Goal: Find specific page/section: Find specific page/section

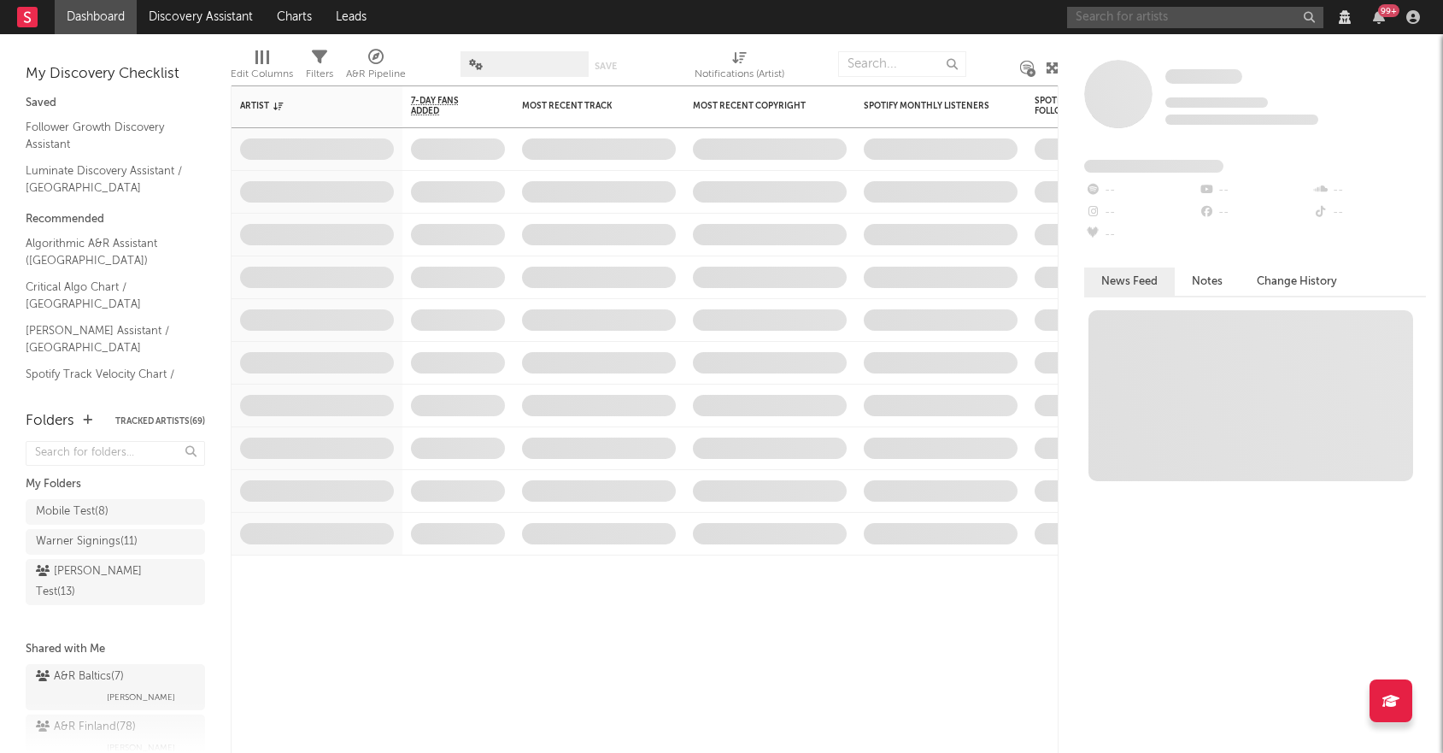
click at [1151, 26] on input "text" at bounding box center [1195, 17] width 256 height 21
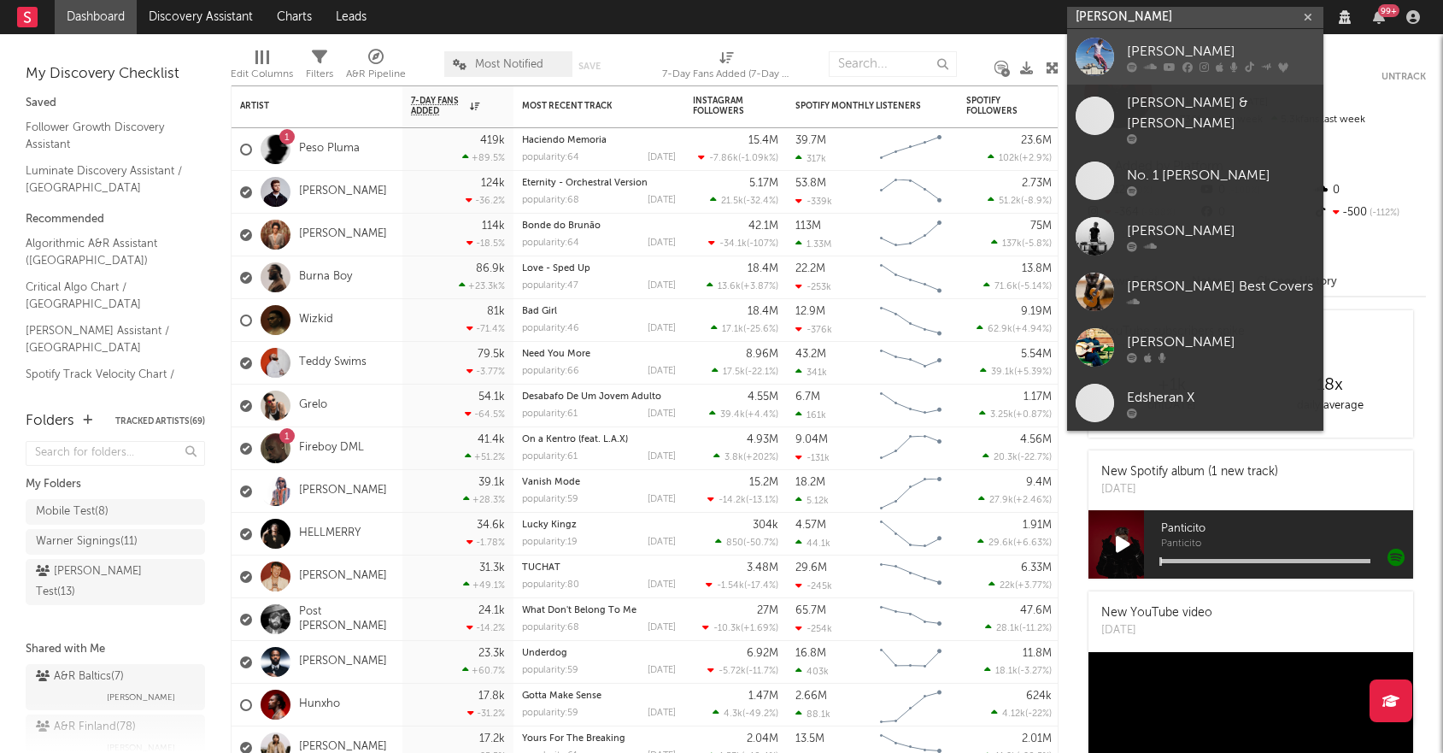
type input "ed sheeran"
click at [1140, 55] on div "Ed Sheeran" at bounding box center [1221, 51] width 188 height 21
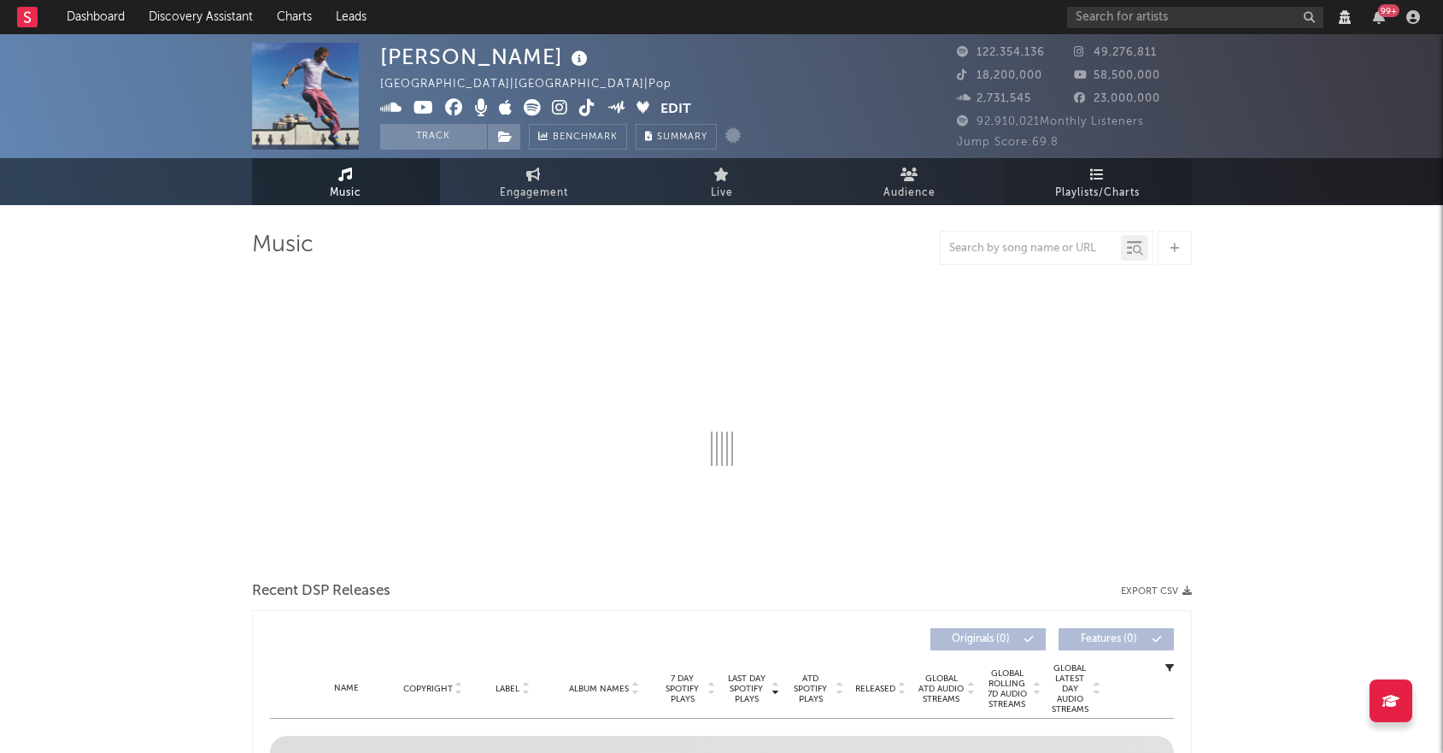
select select "View all"
click at [855, 184] on link "Audience" at bounding box center [910, 181] width 188 height 47
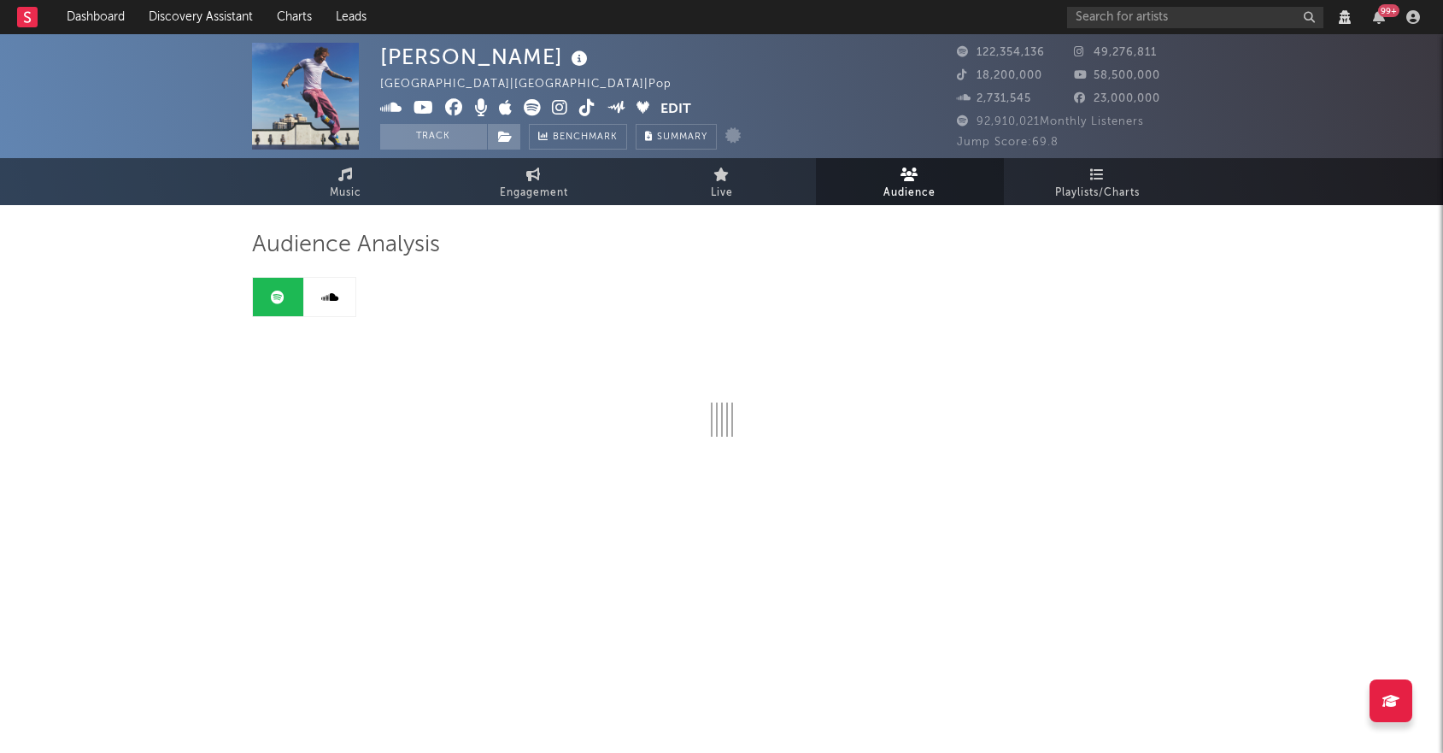
click at [911, 183] on span "Audience" at bounding box center [910, 193] width 52 height 21
click at [684, 185] on link "Live" at bounding box center [722, 181] width 188 height 47
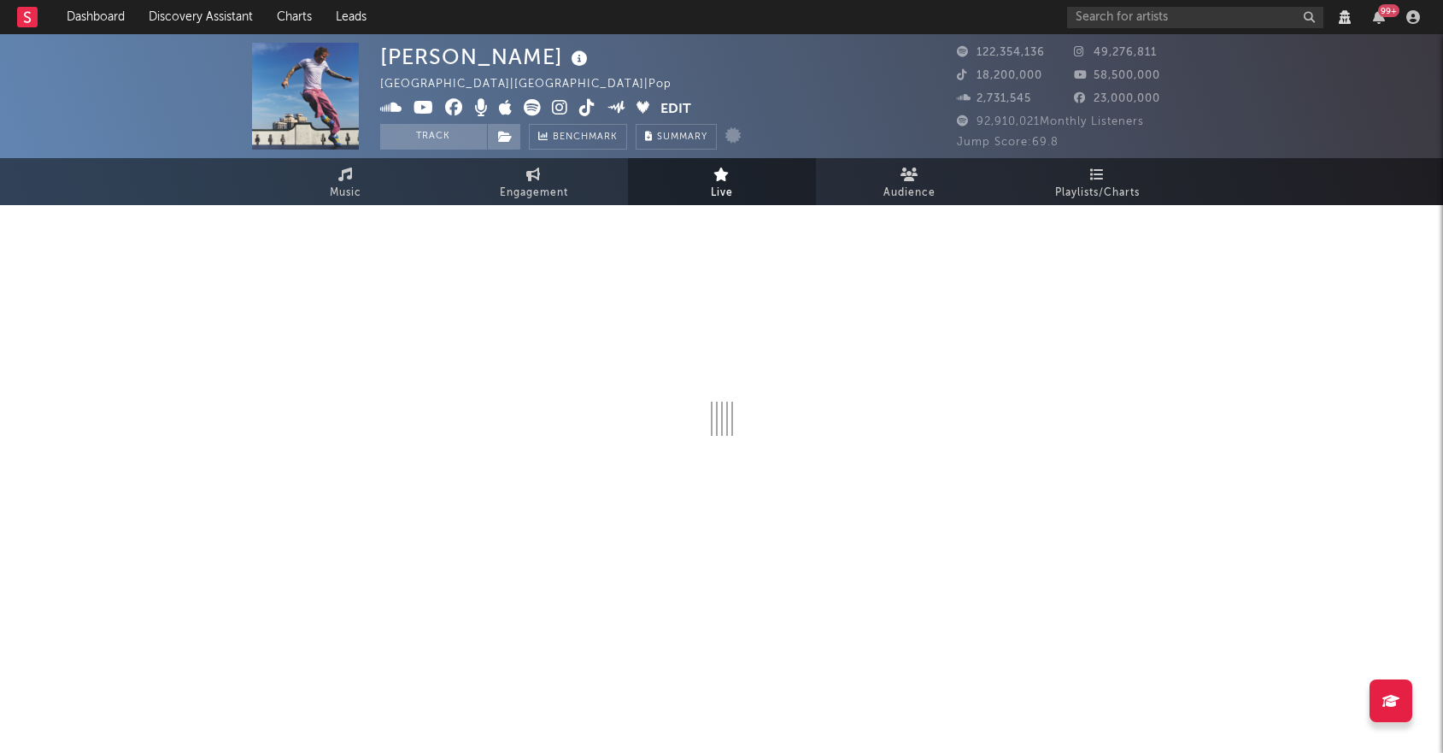
click at [662, 106] on button "Edit" at bounding box center [676, 109] width 31 height 21
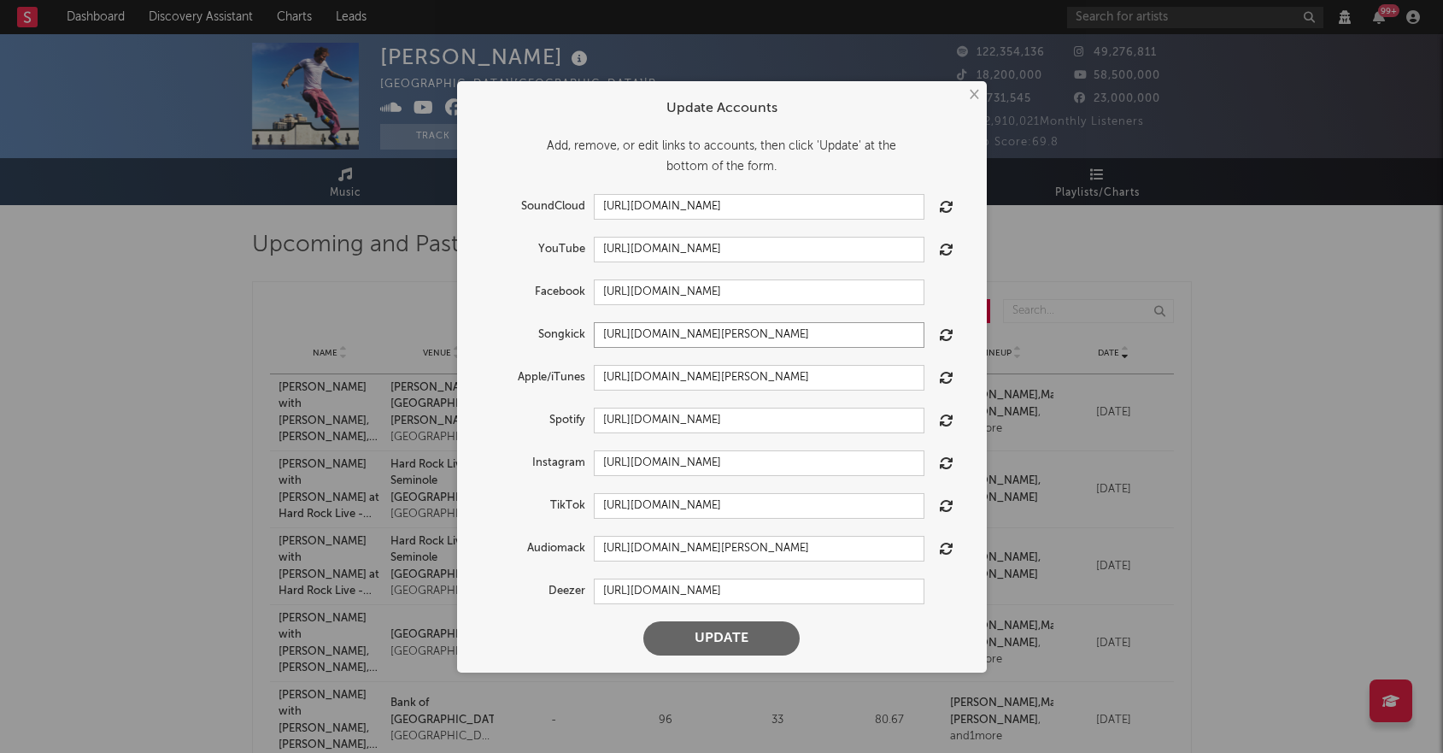
click at [678, 338] on input "https://www.songkick.com/artists/2083334-ed-sheeran" at bounding box center [759, 335] width 331 height 26
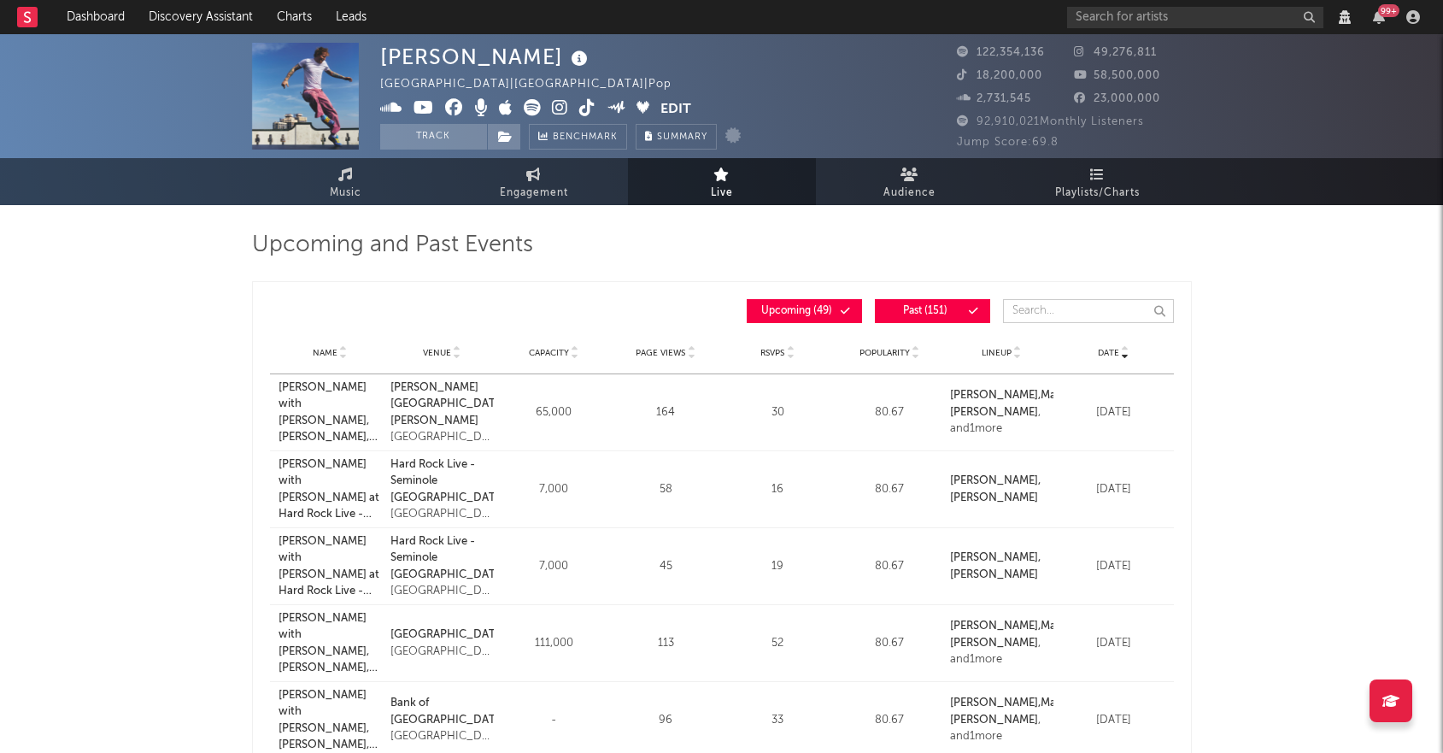
click at [1034, 308] on input "text" at bounding box center [1088, 311] width 171 height 24
click at [916, 315] on span "Past ( 151 )" at bounding box center [925, 311] width 79 height 10
click at [1051, 314] on input "text" at bounding box center [1088, 311] width 171 height 24
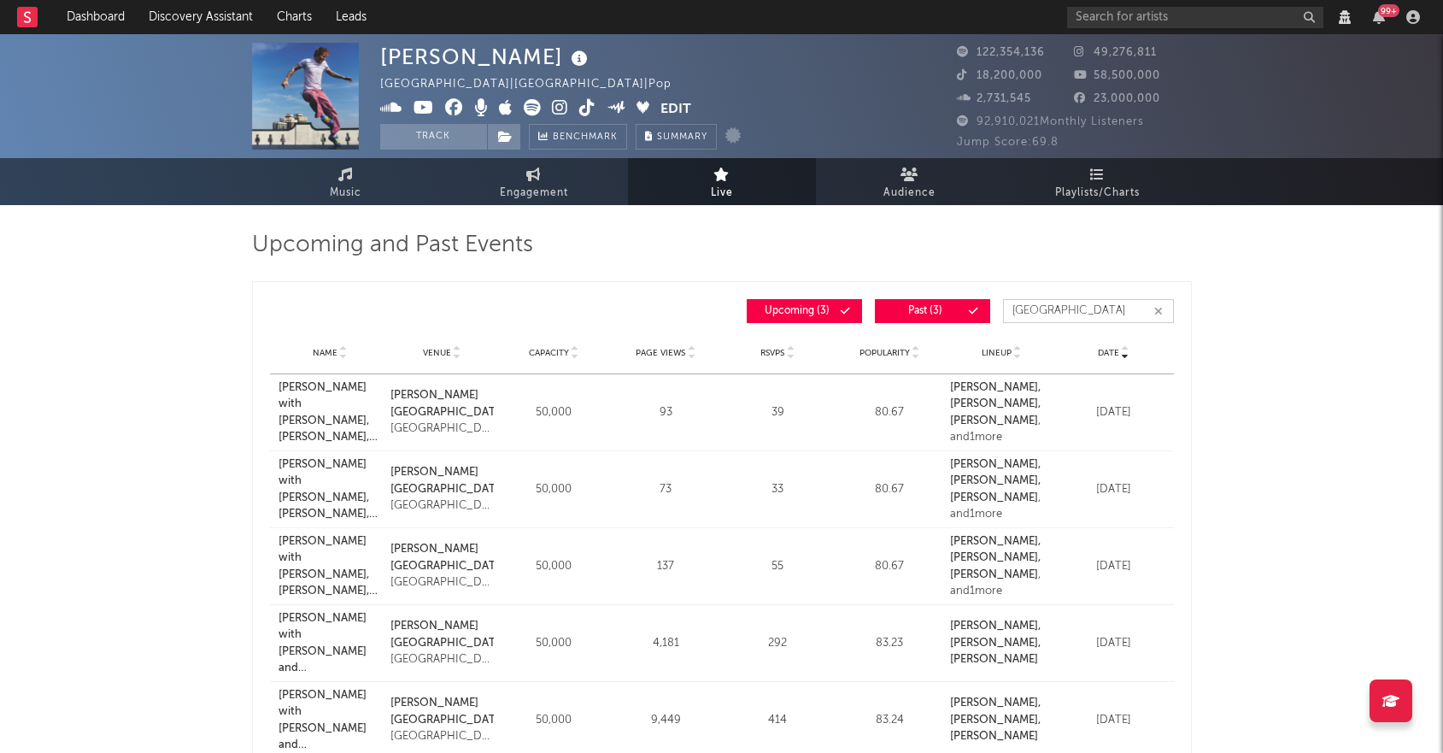
type input "[GEOGRAPHIC_DATA]"
click at [965, 308] on button "Past ( 3 )" at bounding box center [932, 311] width 115 height 24
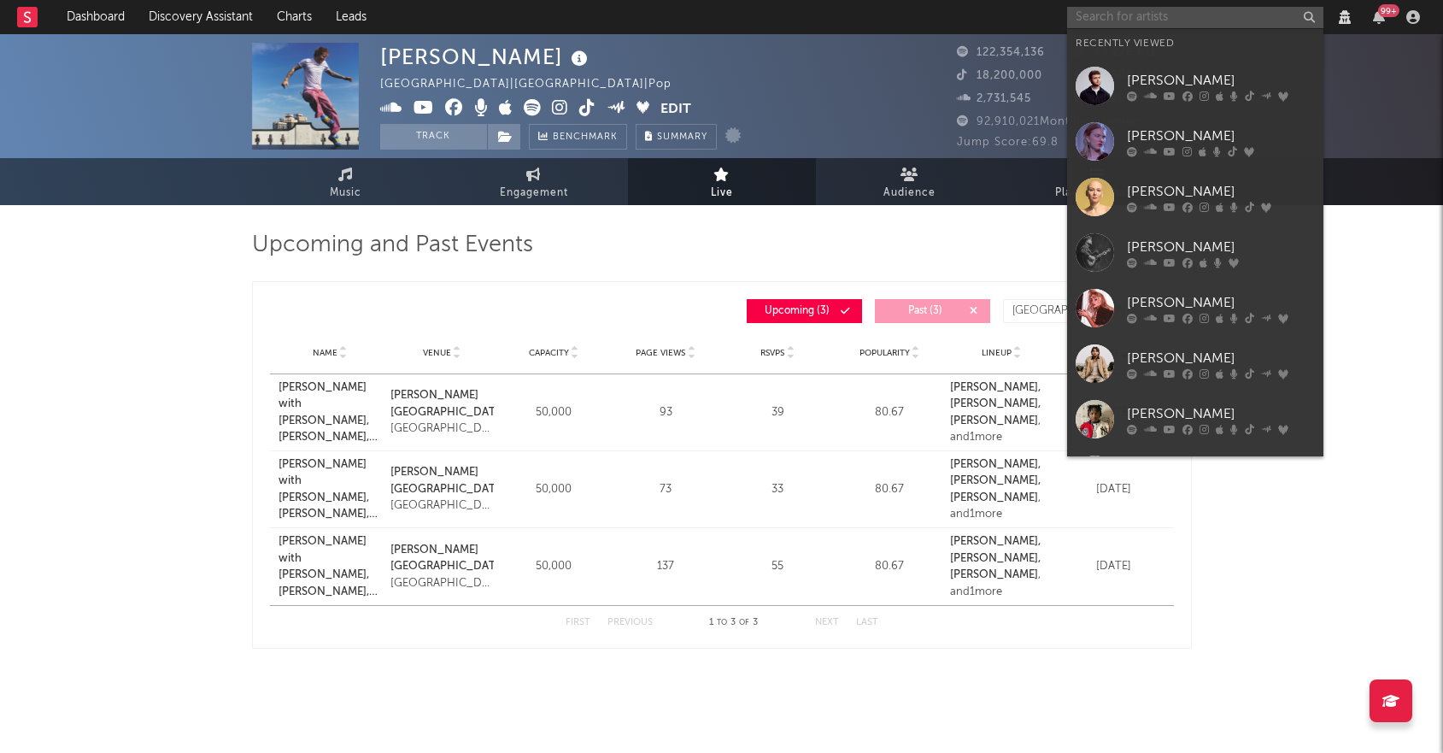
click at [1111, 17] on input "text" at bounding box center [1195, 17] width 256 height 21
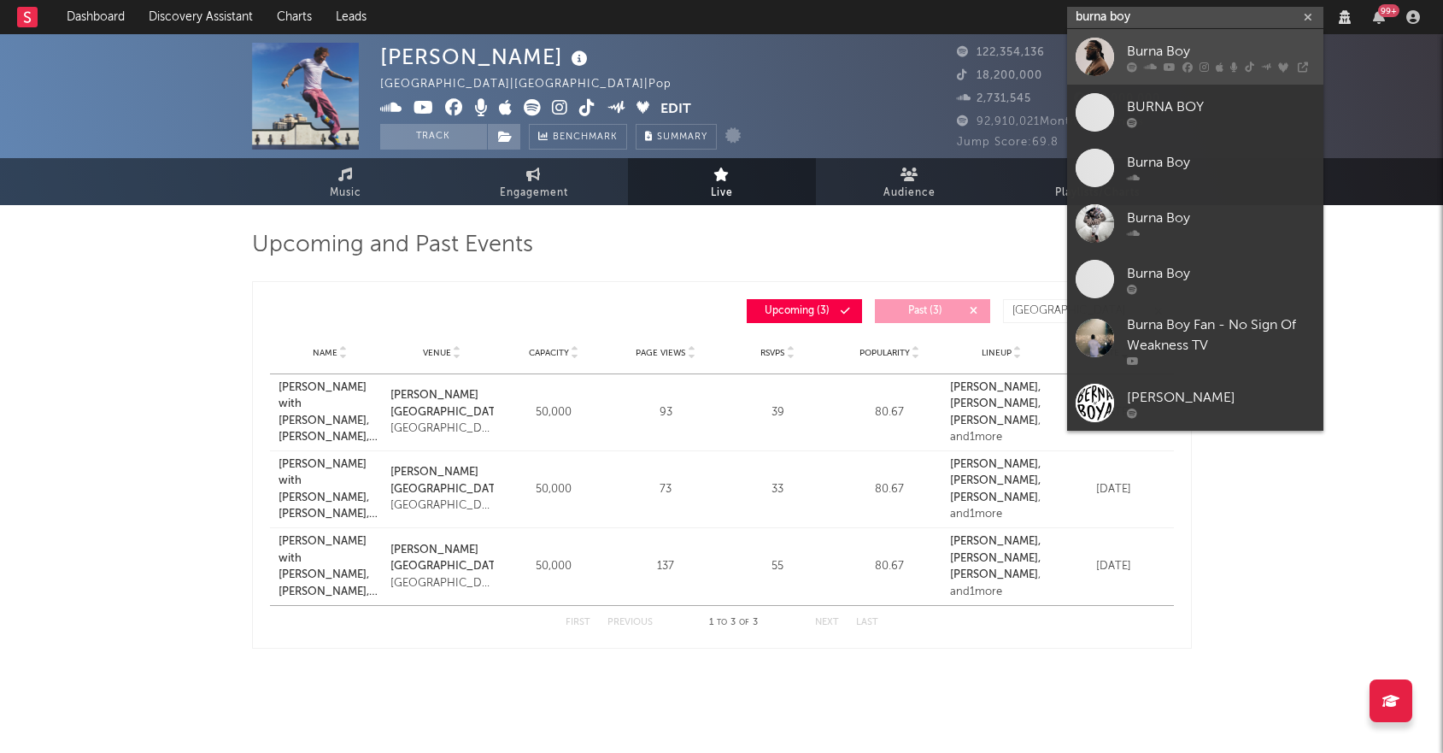
type input "burna boy"
click at [1152, 50] on div "Burna Boy" at bounding box center [1221, 51] width 188 height 21
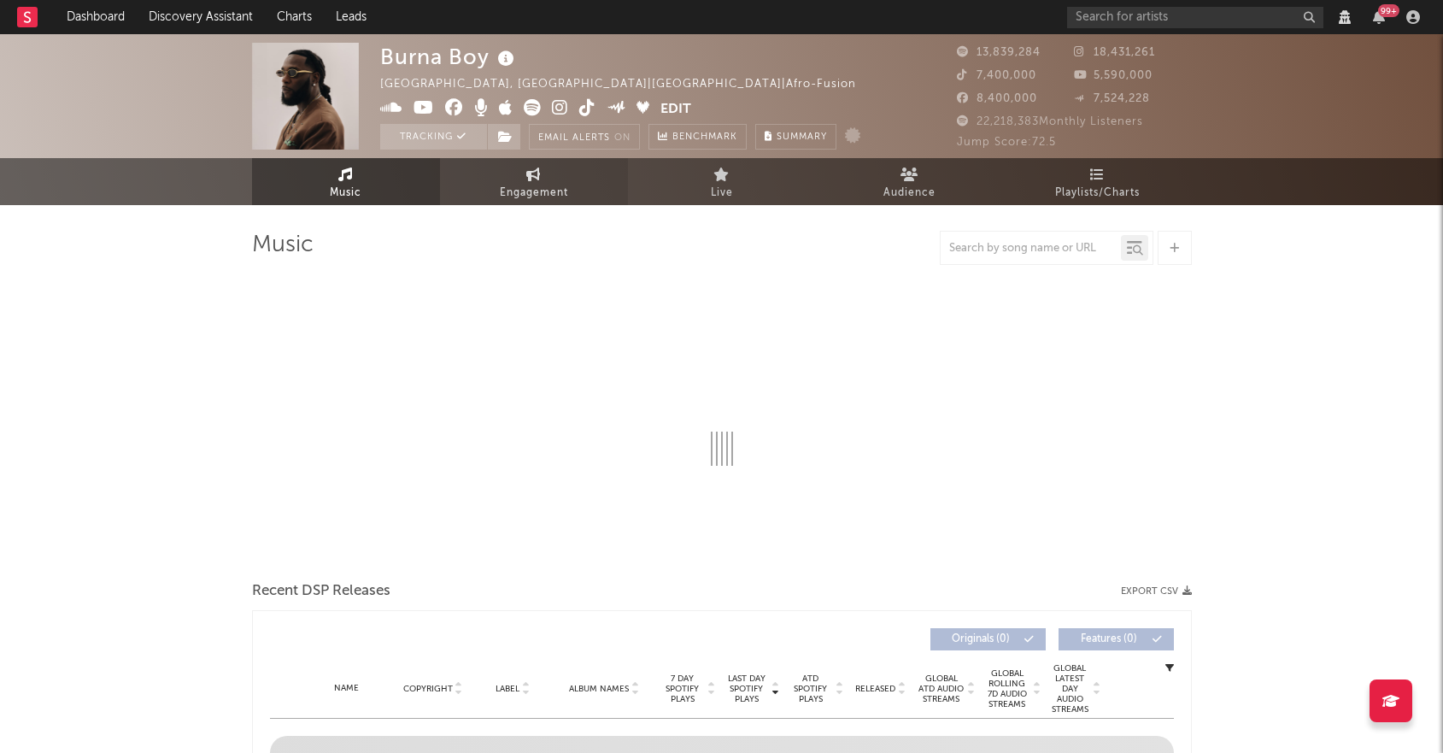
select select "View all"
click at [718, 188] on span "Live" at bounding box center [722, 193] width 22 height 21
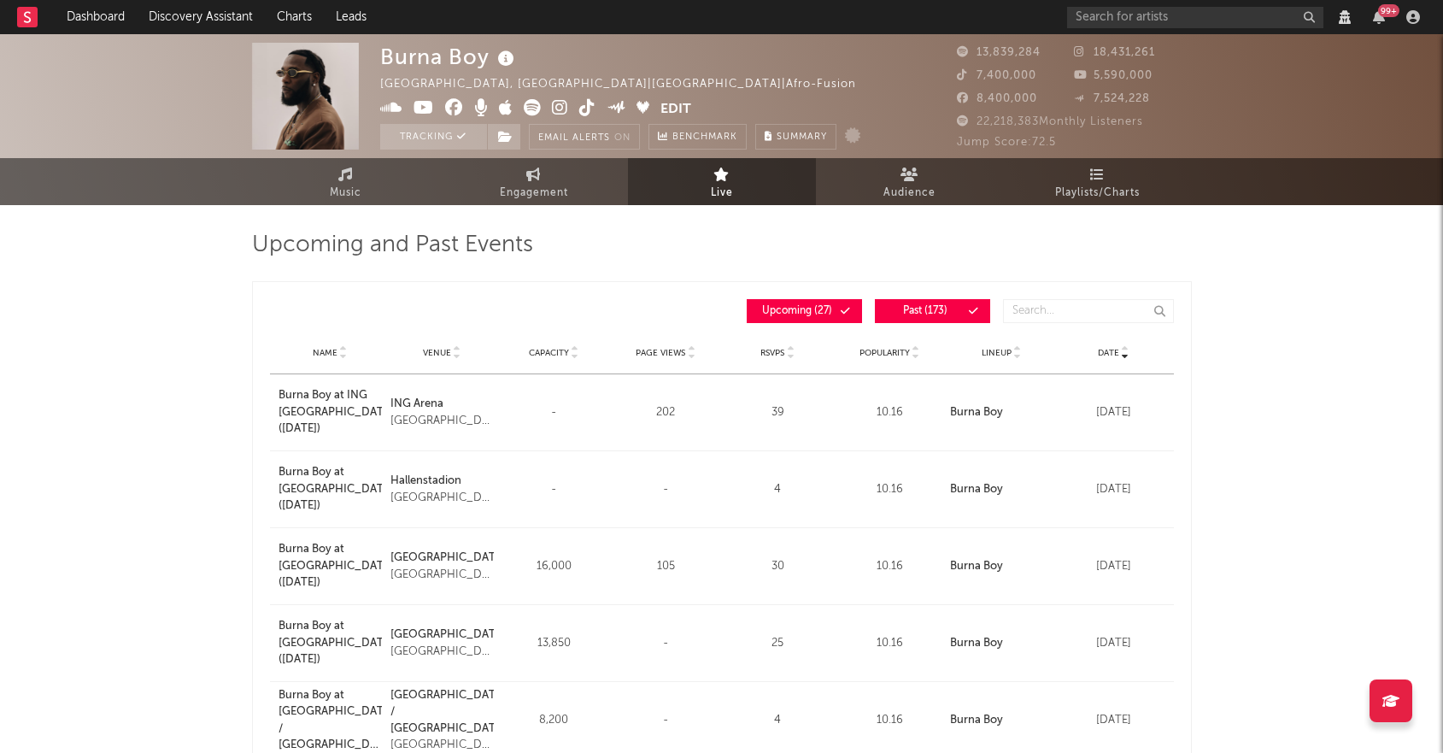
click at [591, 109] on icon at bounding box center [587, 107] width 16 height 17
click at [673, 107] on button "Edit" at bounding box center [676, 109] width 31 height 21
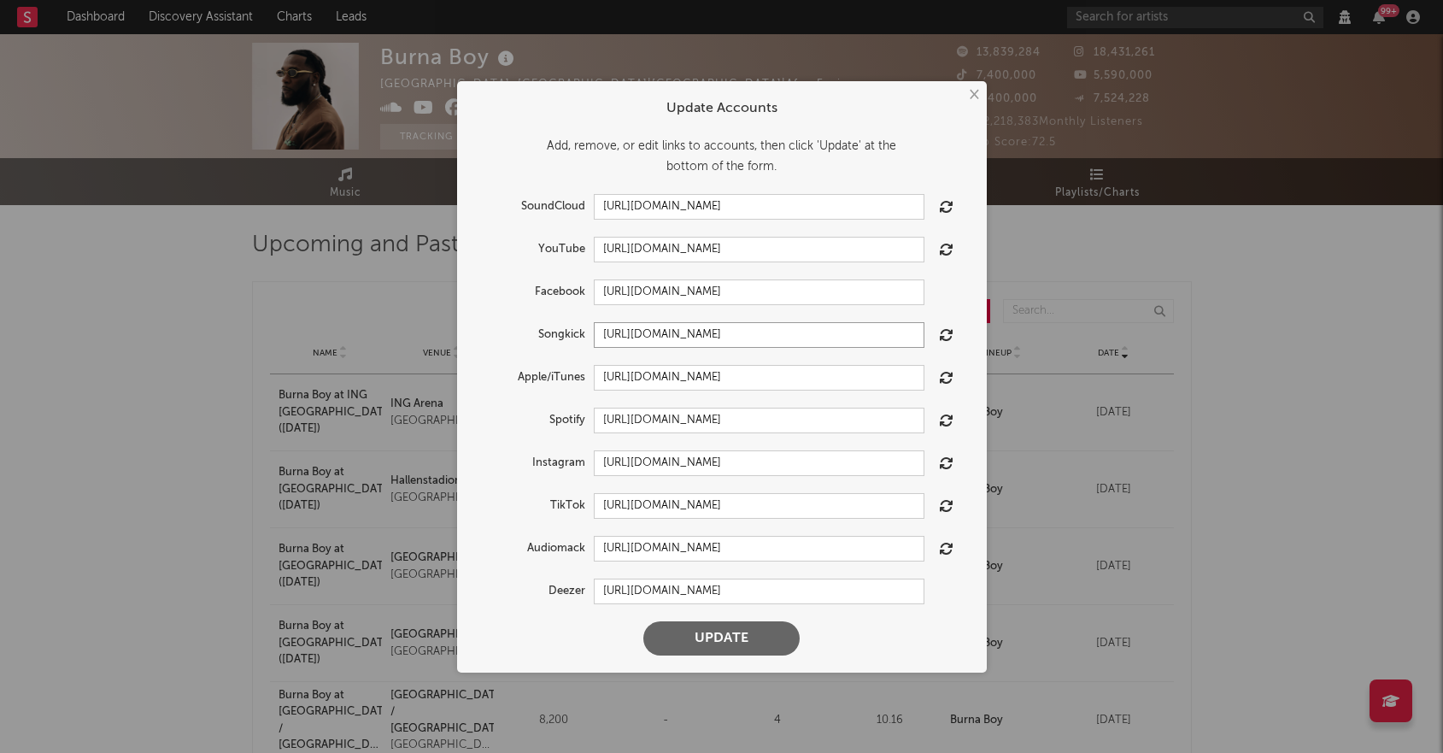
click at [647, 332] on input "[URL][DOMAIN_NAME]" at bounding box center [759, 335] width 331 height 26
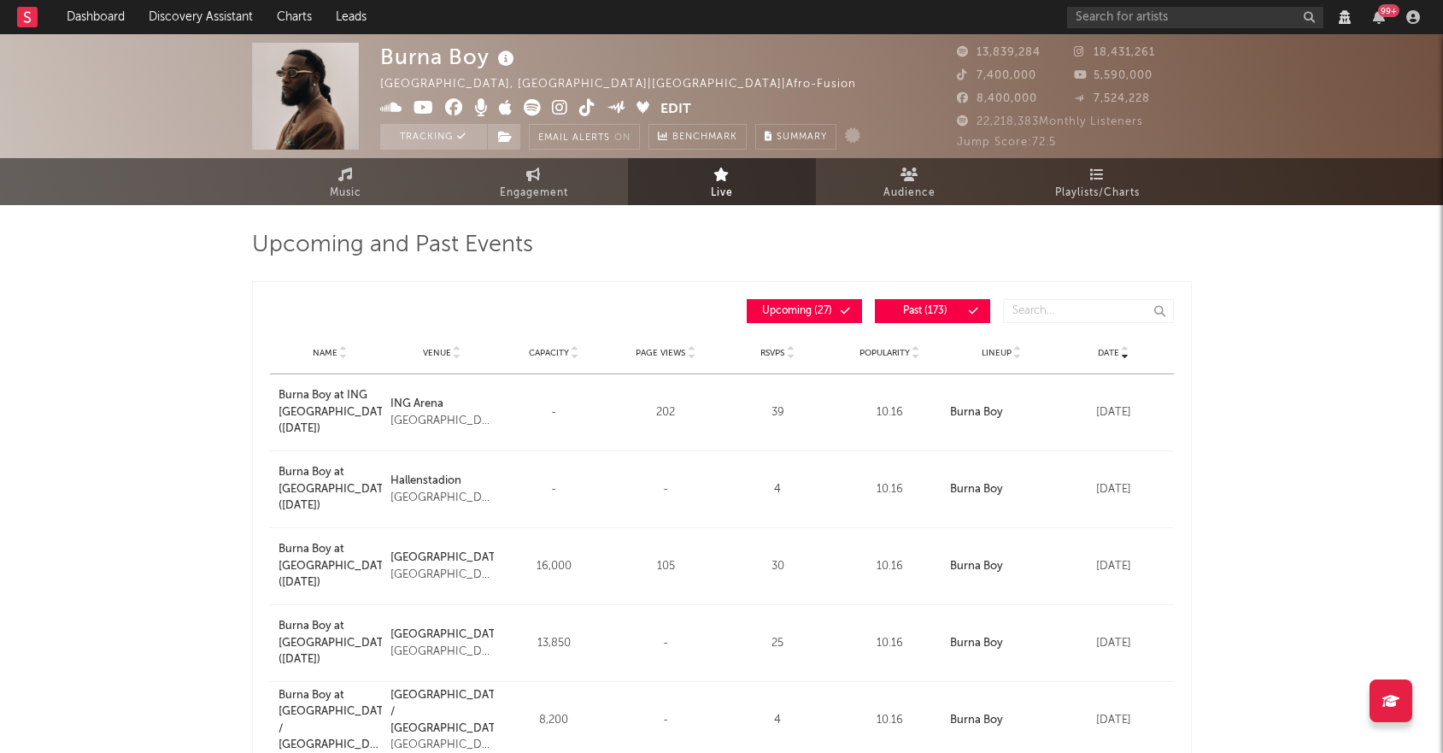
click at [919, 308] on span "Past ( 173 )" at bounding box center [925, 311] width 79 height 10
click at [1016, 308] on input "text" at bounding box center [1088, 311] width 171 height 24
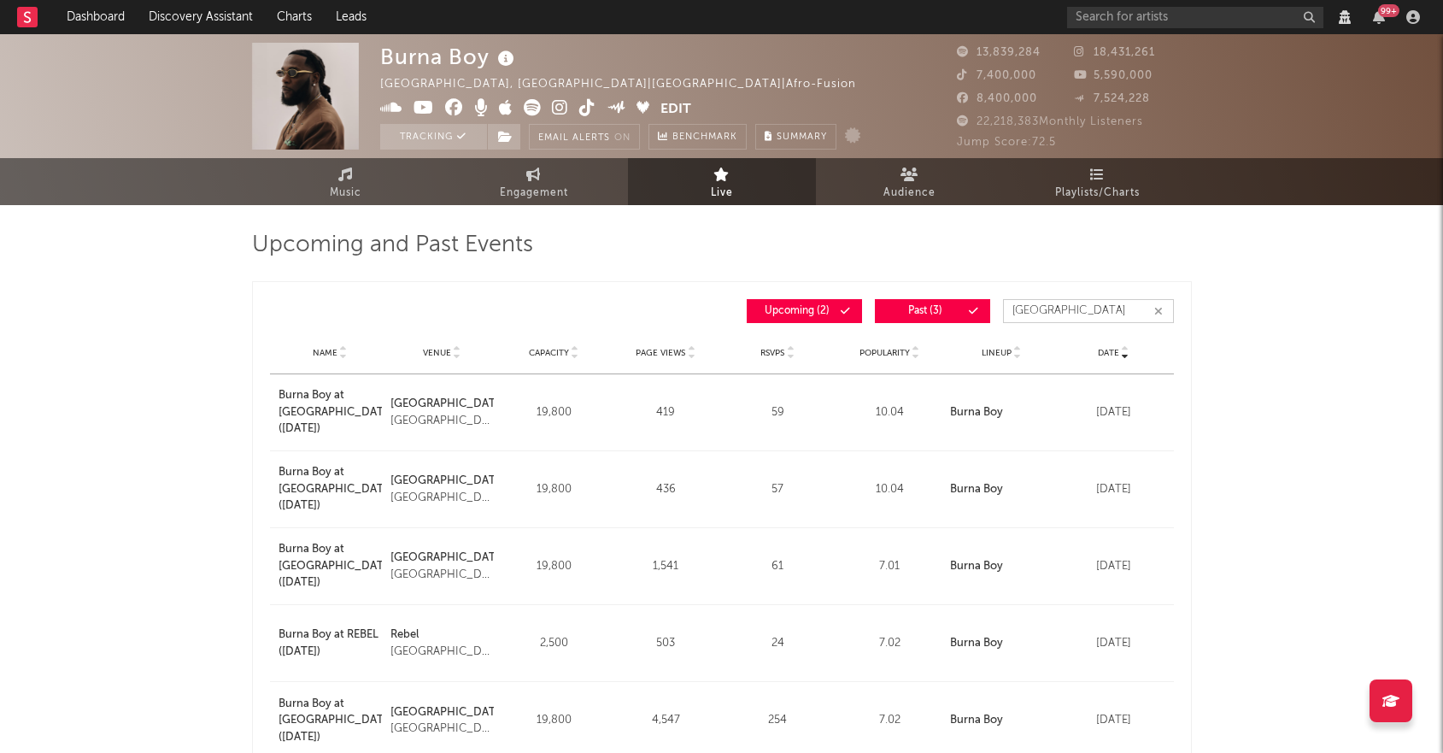
type input "[GEOGRAPHIC_DATA]"
click at [951, 299] on button "Past ( 3 )" at bounding box center [932, 311] width 115 height 24
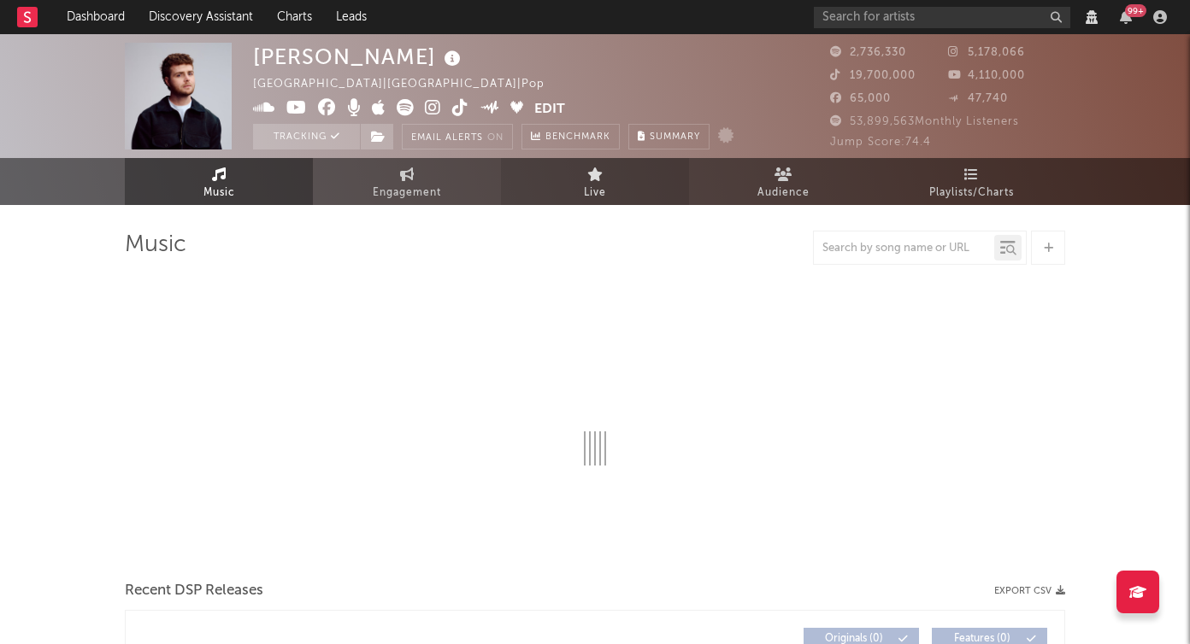
select select "View all"
select select "6m"
select select "View all"
